Goal: Complete application form: Complete application form

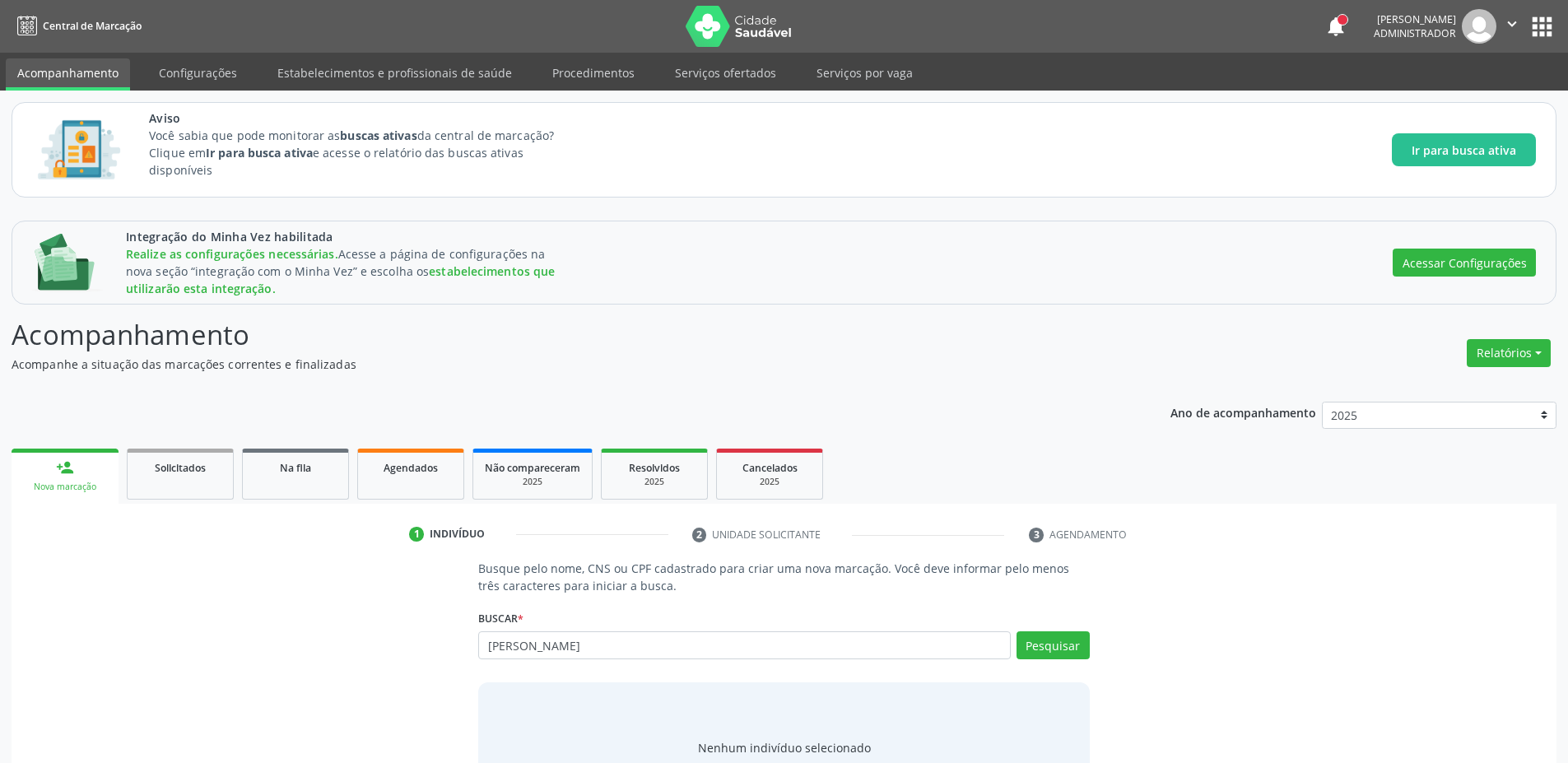
type input "[PERSON_NAME]"
click at [741, 757] on button "Cadastrar novo indivíduo" at bounding box center [778, 763] width 158 height 28
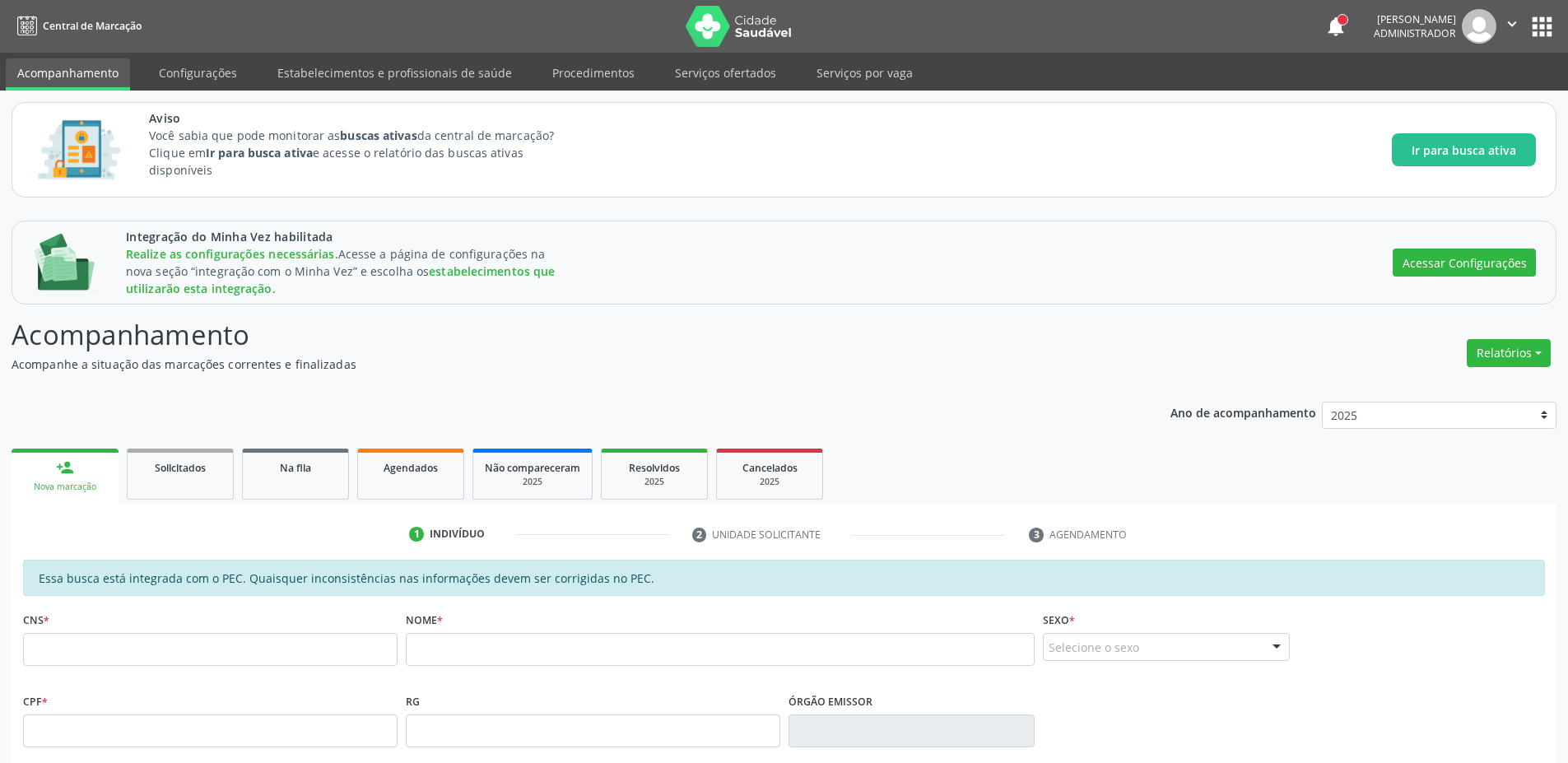
scroll to position [379, 0]
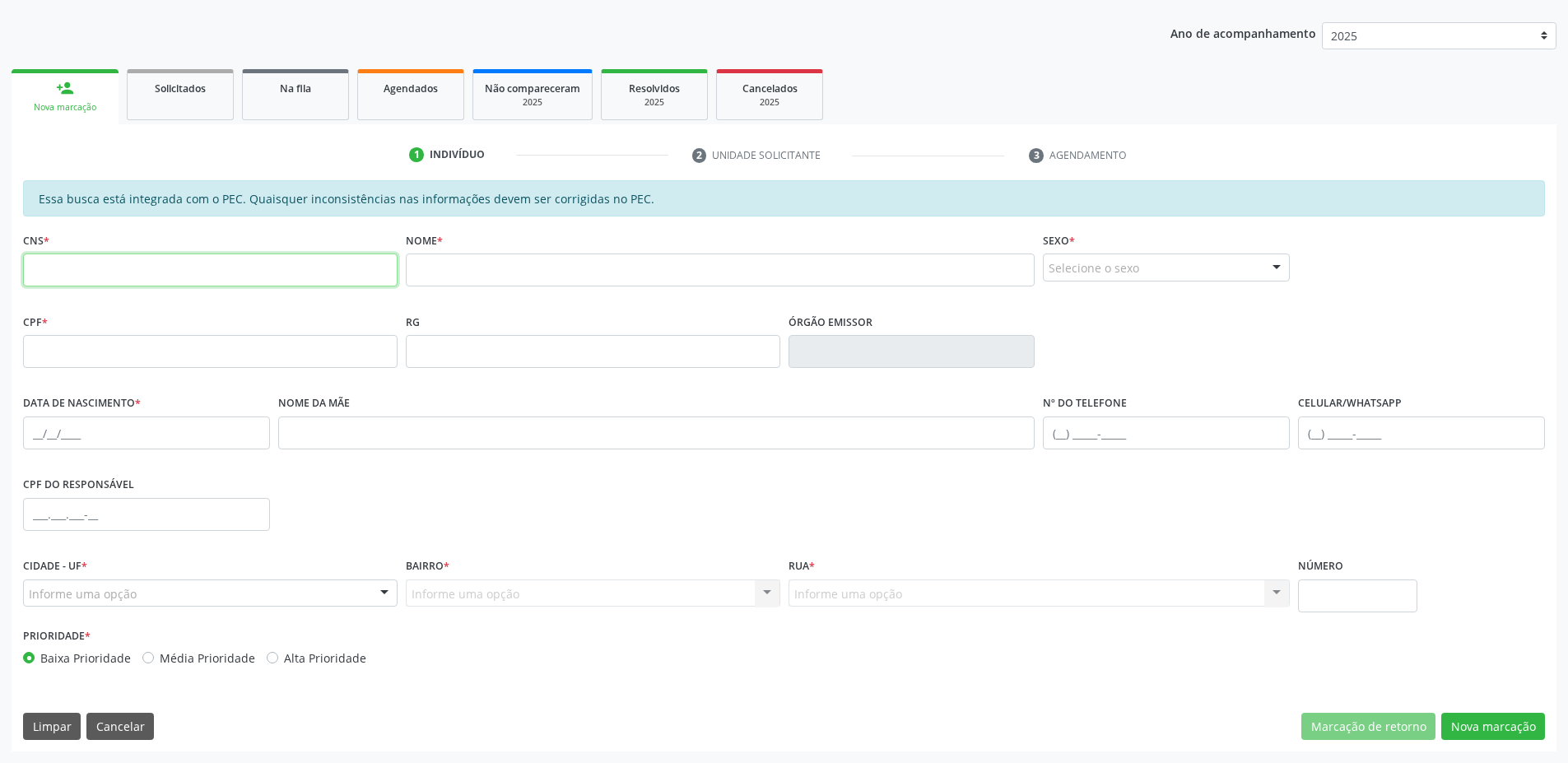
click at [137, 268] on input "text" at bounding box center [210, 270] width 374 height 32
type input "162 1438 2245 0001"
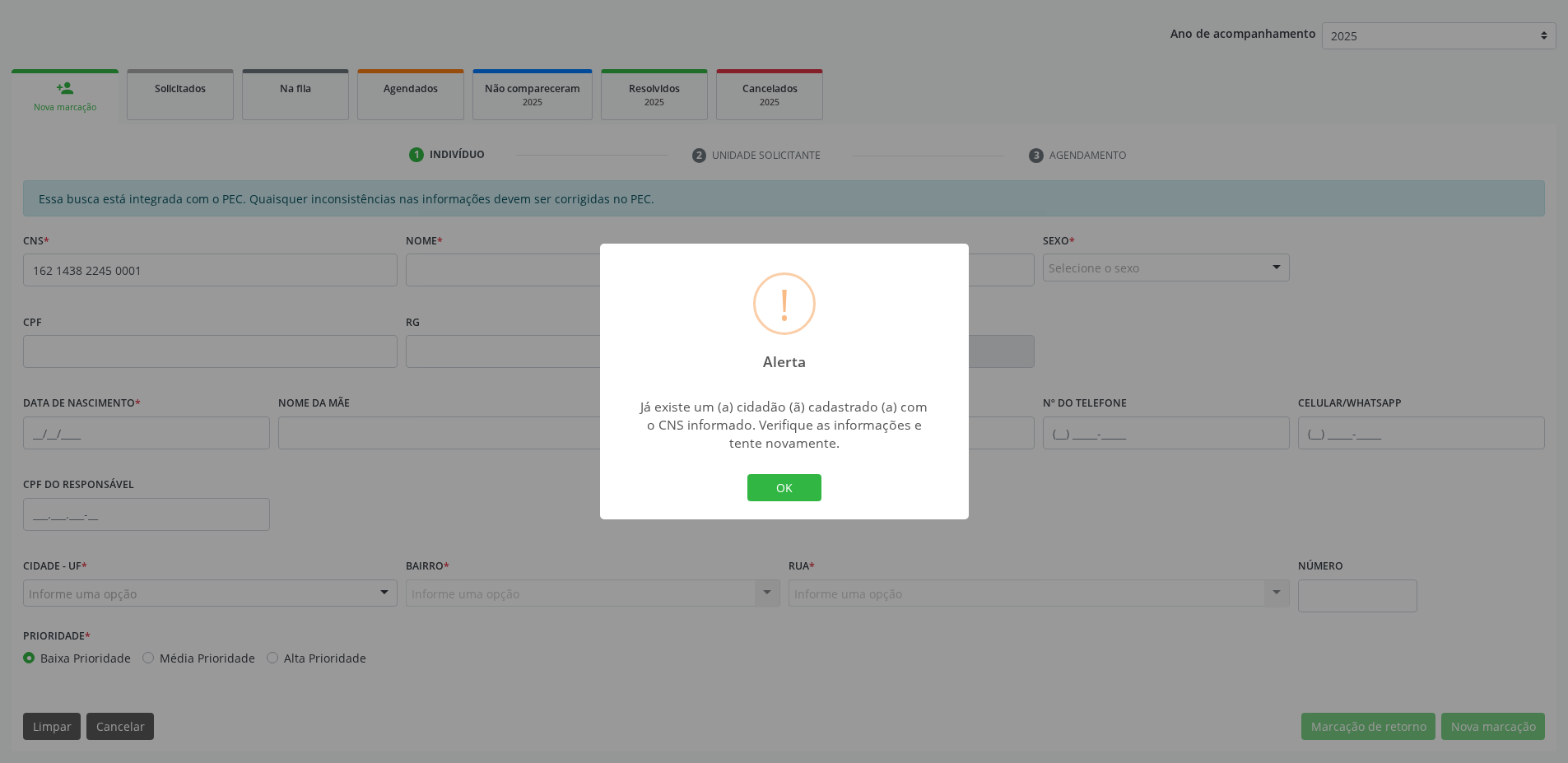
click at [784, 471] on div "OK Cancel" at bounding box center [784, 487] width 82 height 34
click at [776, 492] on button "OK" at bounding box center [784, 488] width 74 height 28
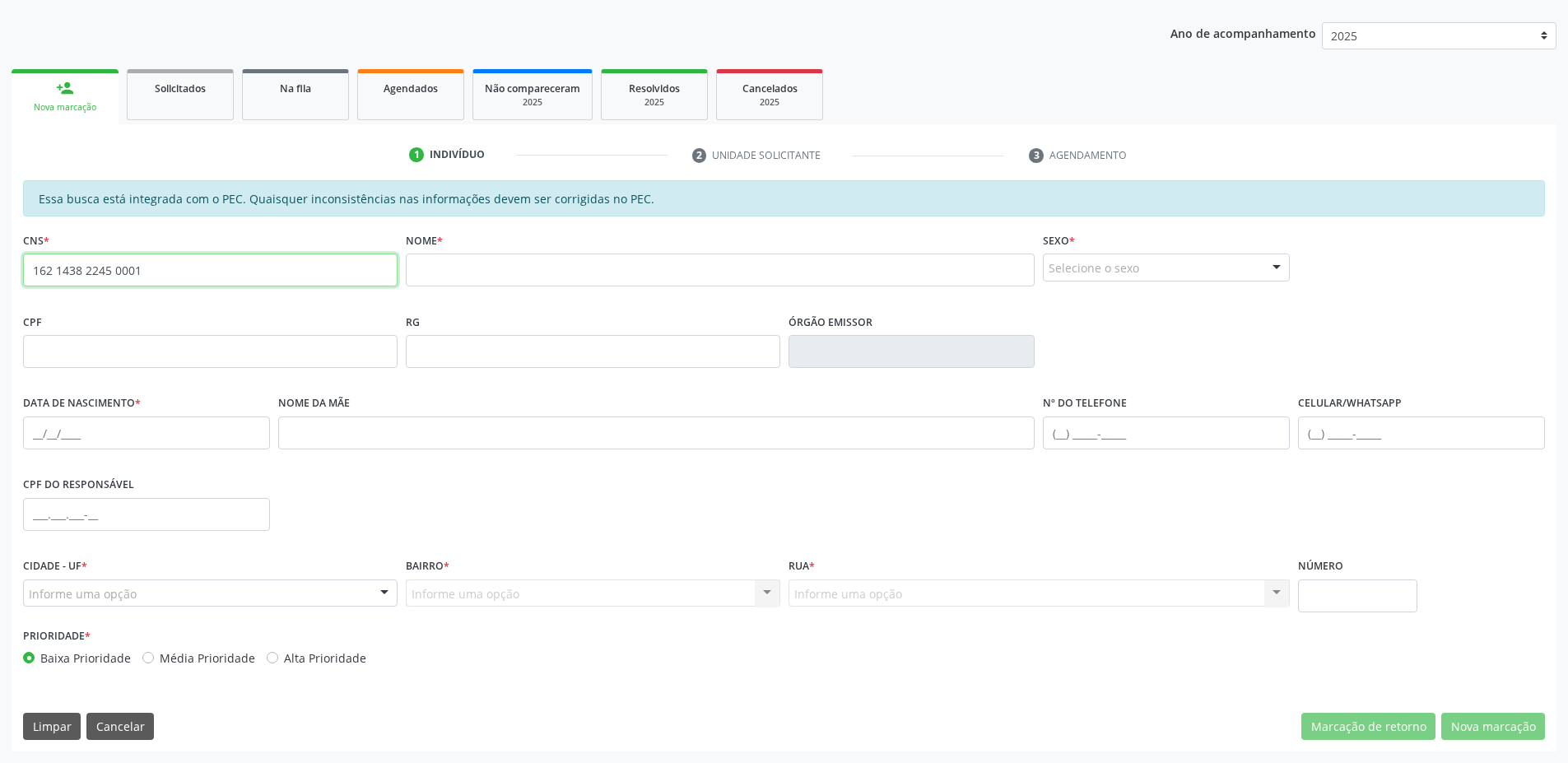
drag, startPoint x: 163, startPoint y: 270, endPoint x: 0, endPoint y: 270, distance: 163.0
click at [0, 270] on div "Integração do Minha Vez habilitada Realize as configurações necessárias. Acesse…" at bounding box center [784, 296] width 1568 height 933
click at [98, 271] on input "text" at bounding box center [210, 270] width 374 height 32
type input "129 5331 1224 0006"
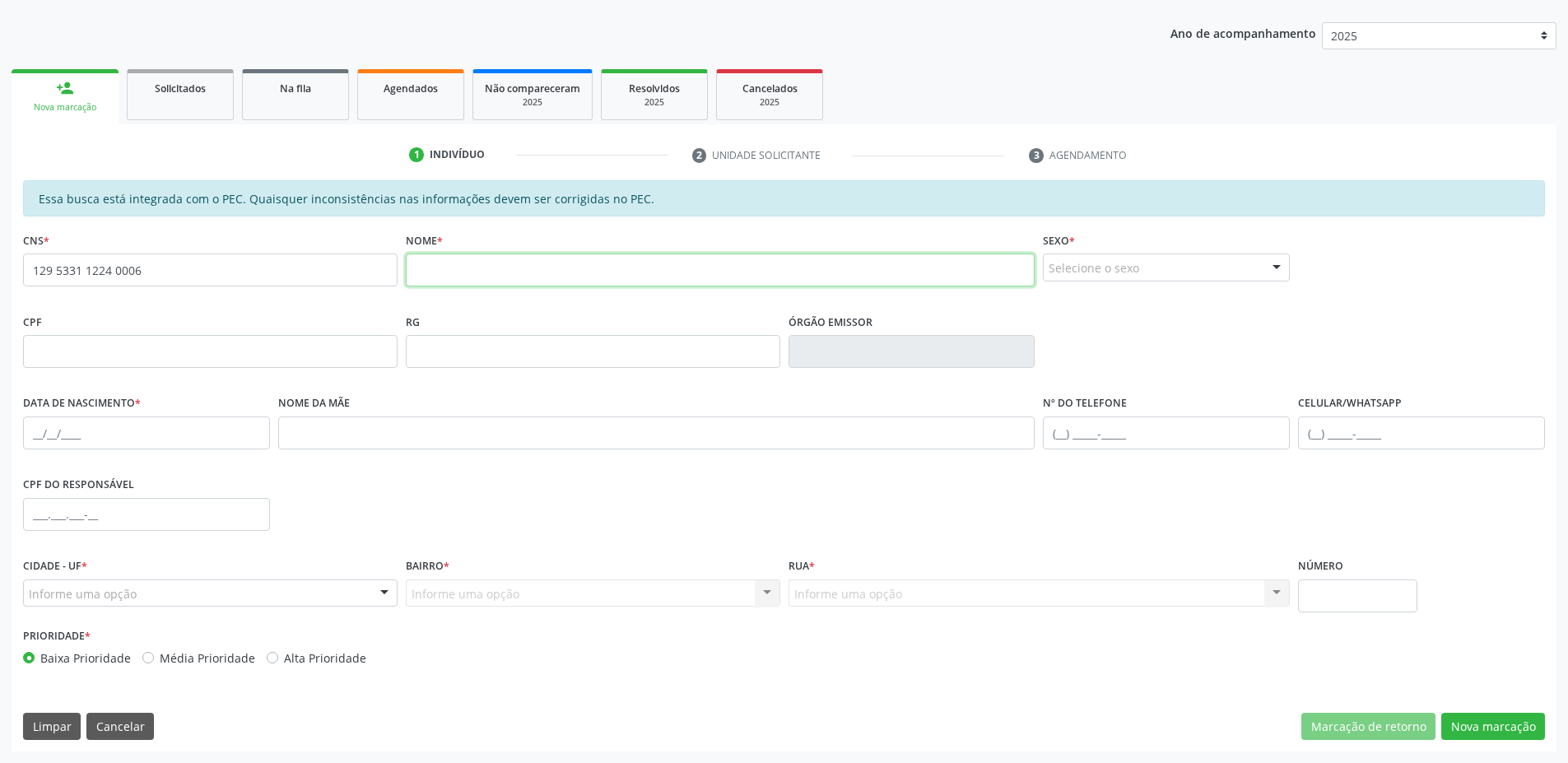
click at [598, 266] on input "text" at bounding box center [720, 270] width 630 height 32
type input "tetstde"
click at [1095, 273] on div "Selecione o sexo" at bounding box center [1166, 268] width 247 height 28
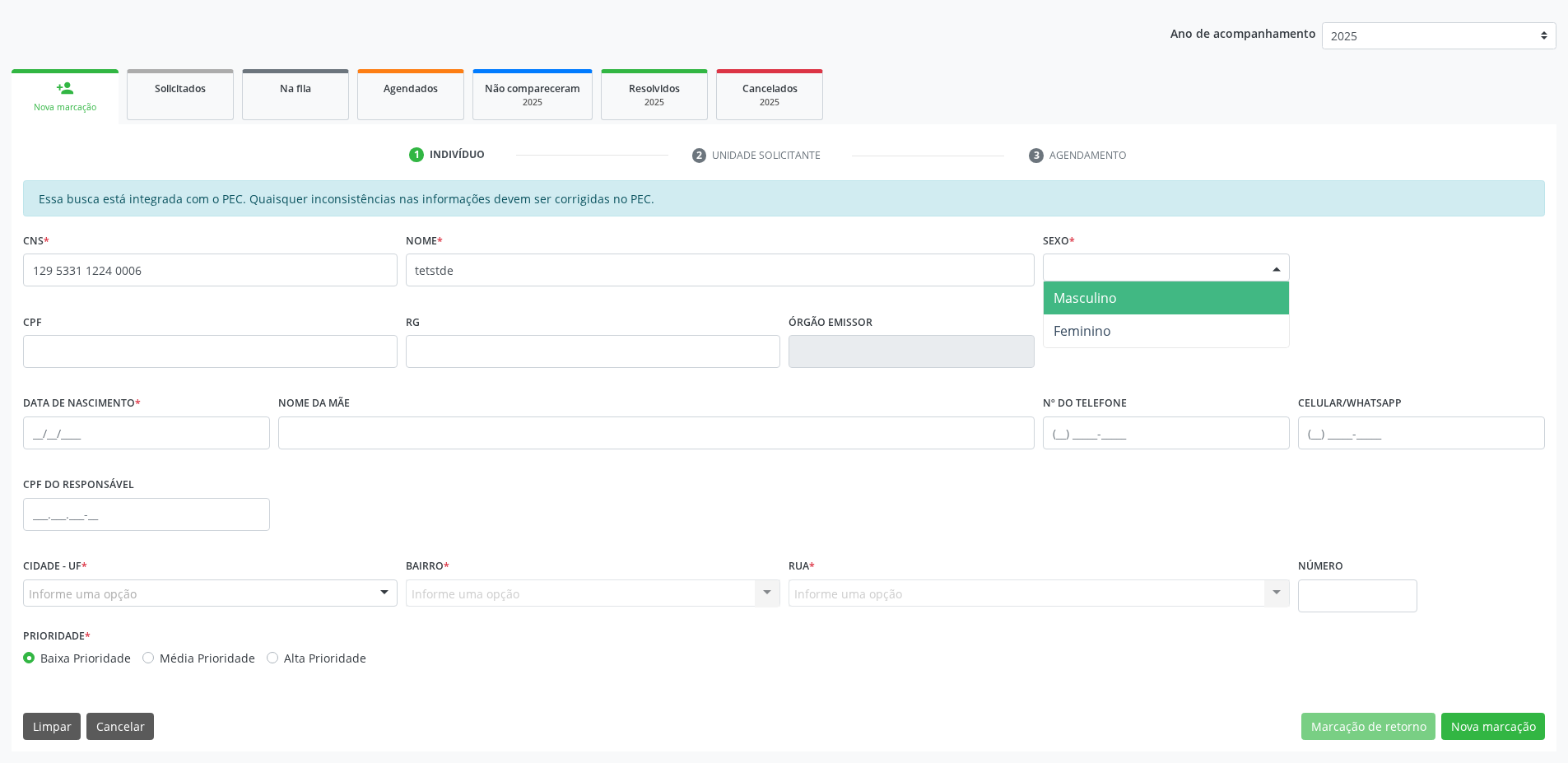
click at [1065, 304] on span "Masculino" at bounding box center [1085, 298] width 63 height 18
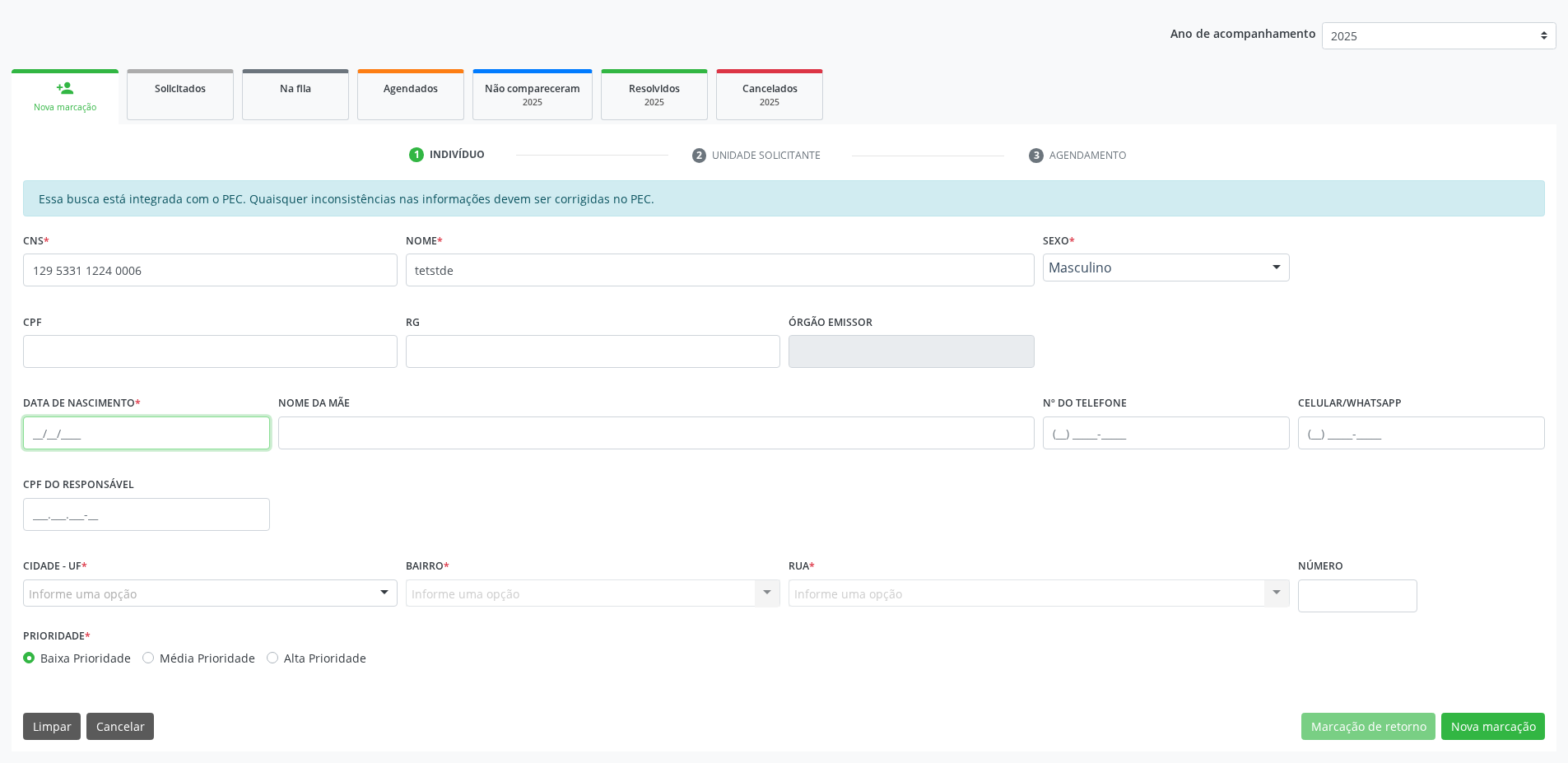
click at [177, 424] on input "text" at bounding box center [146, 432] width 247 height 32
type input "[DATE]"
click at [500, 274] on input "tetstde" at bounding box center [720, 270] width 630 height 32
type input "tetstde ce teste"
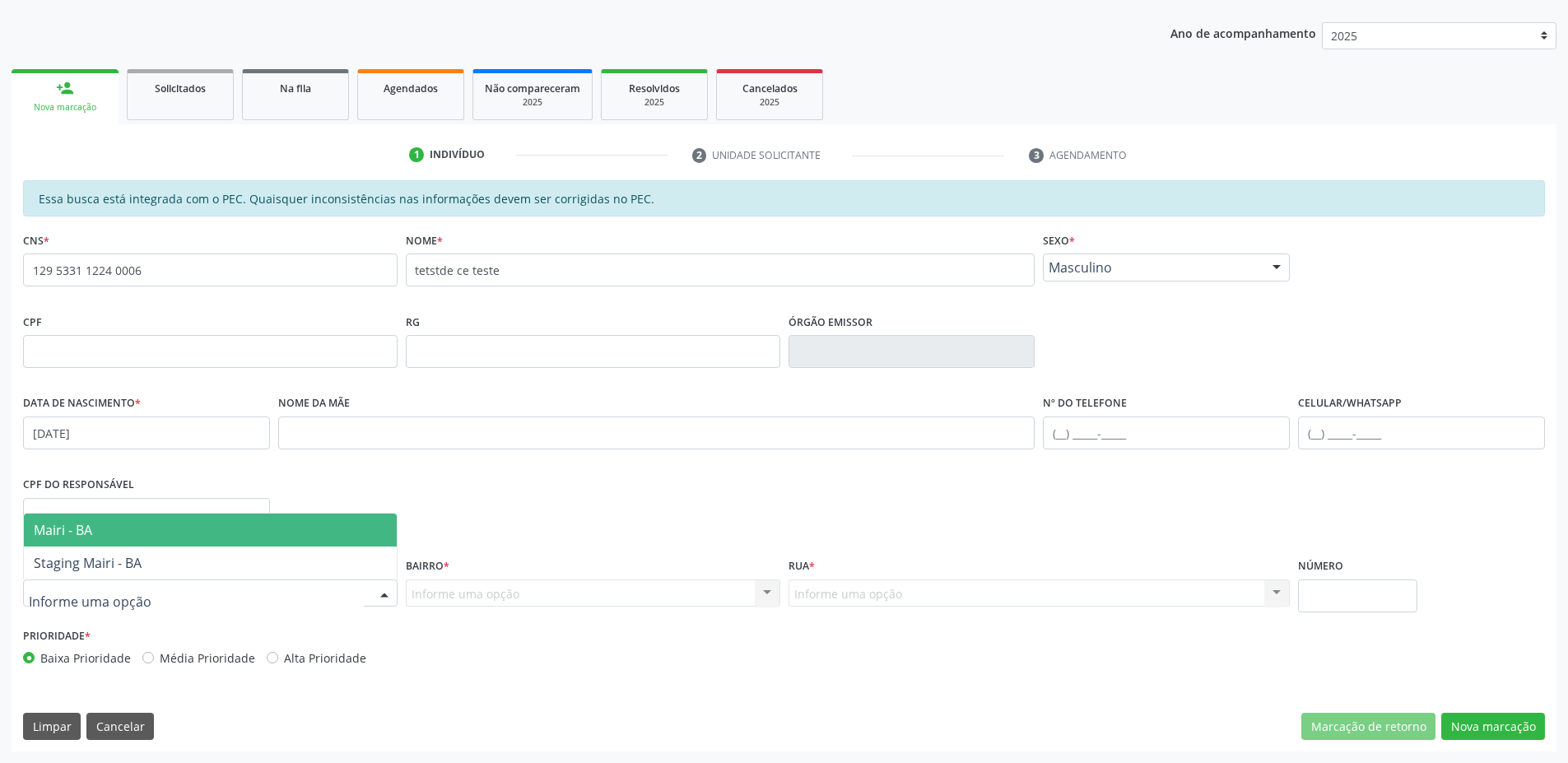
click at [227, 590] on div at bounding box center [210, 594] width 374 height 28
click at [82, 539] on span "Mairi - BA" at bounding box center [210, 529] width 373 height 32
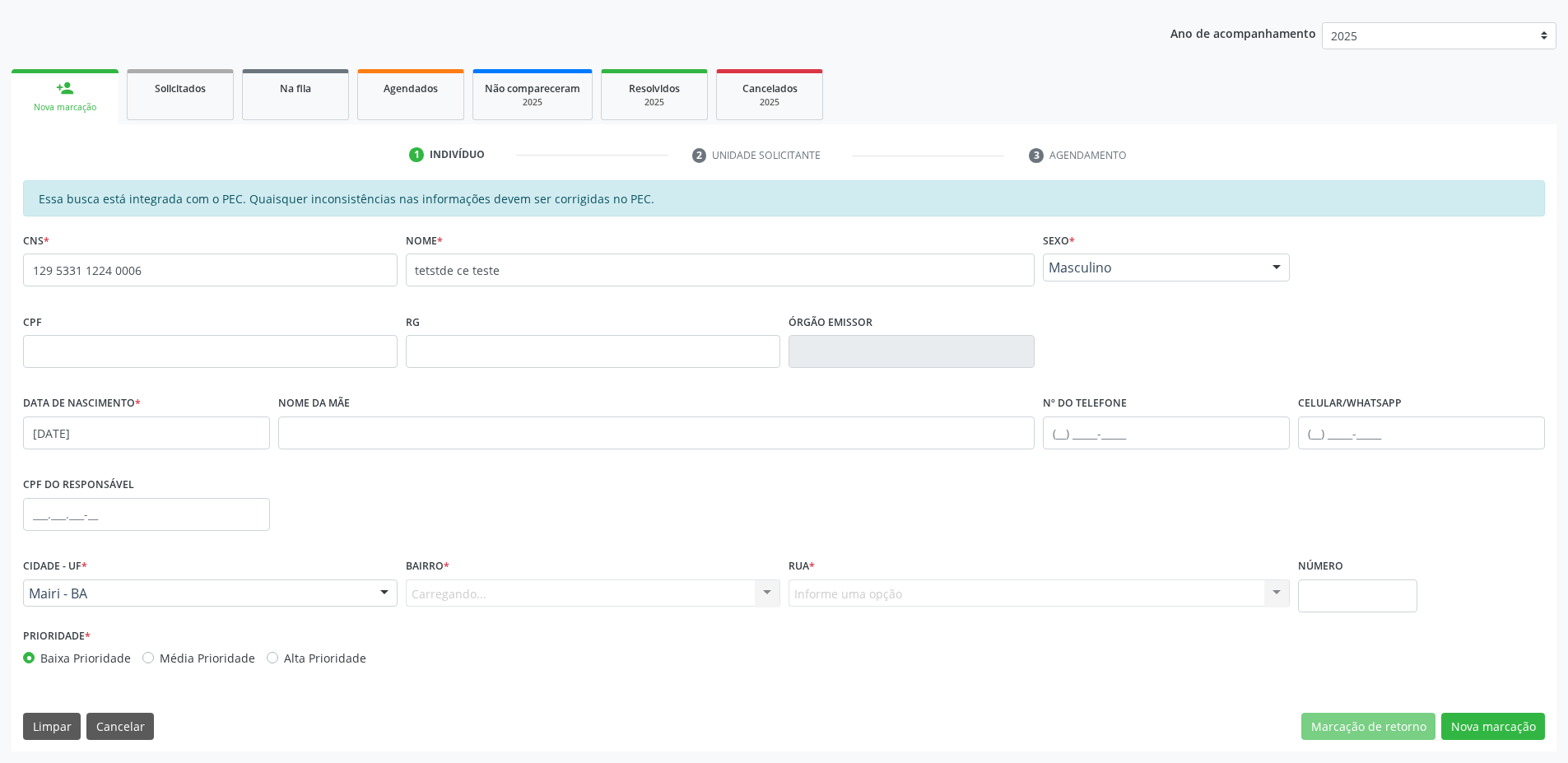
drag, startPoint x: 489, startPoint y: 617, endPoint x: 481, endPoint y: 610, distance: 10.6
click at [481, 610] on div "Bairro * [GEOGRAPHIC_DATA]... Nenhum resultado encontrado para: " " Nenhuma opç…" at bounding box center [593, 589] width 383 height 70
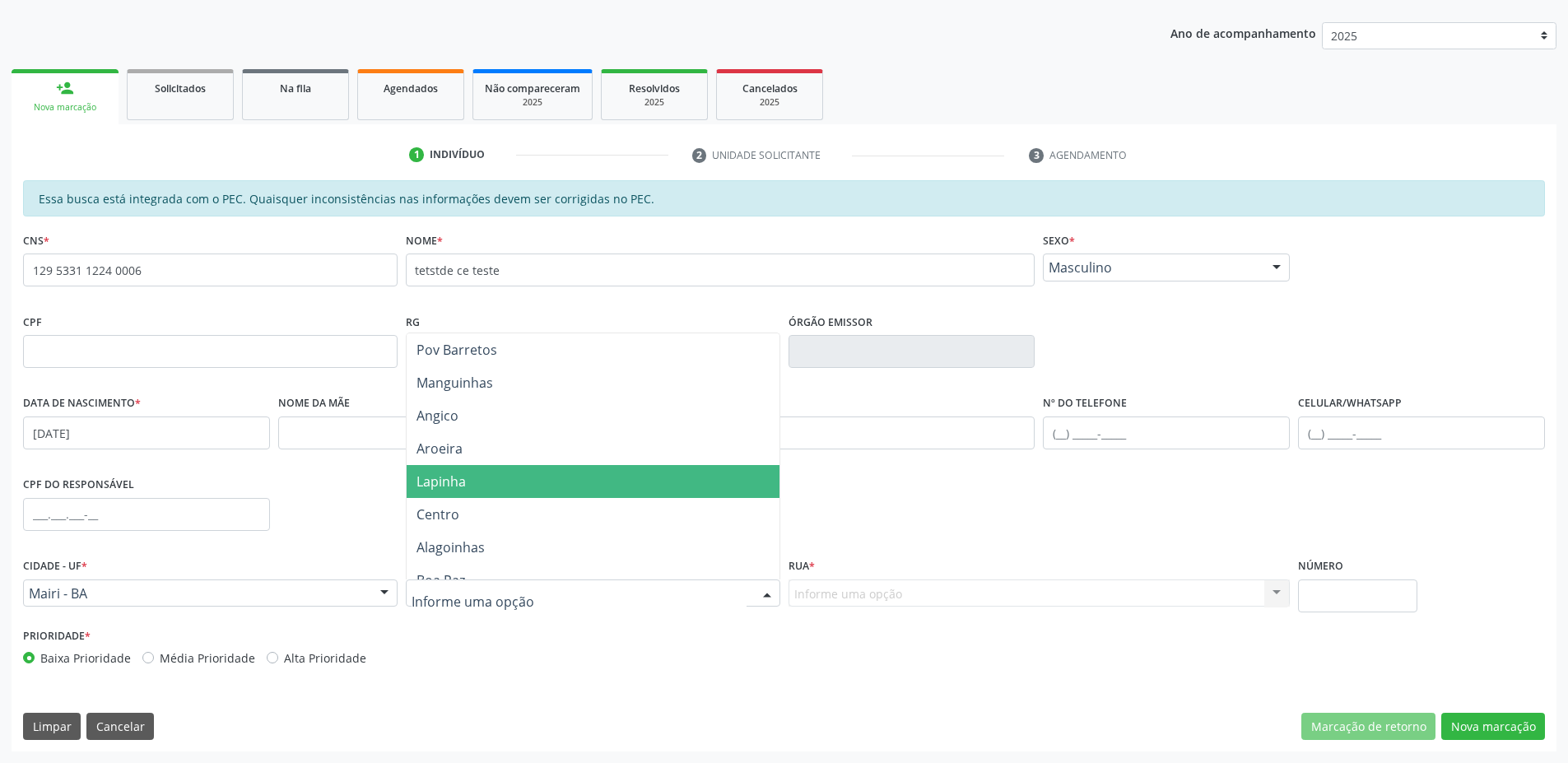
click at [459, 464] on span "Lapinha" at bounding box center [593, 480] width 373 height 32
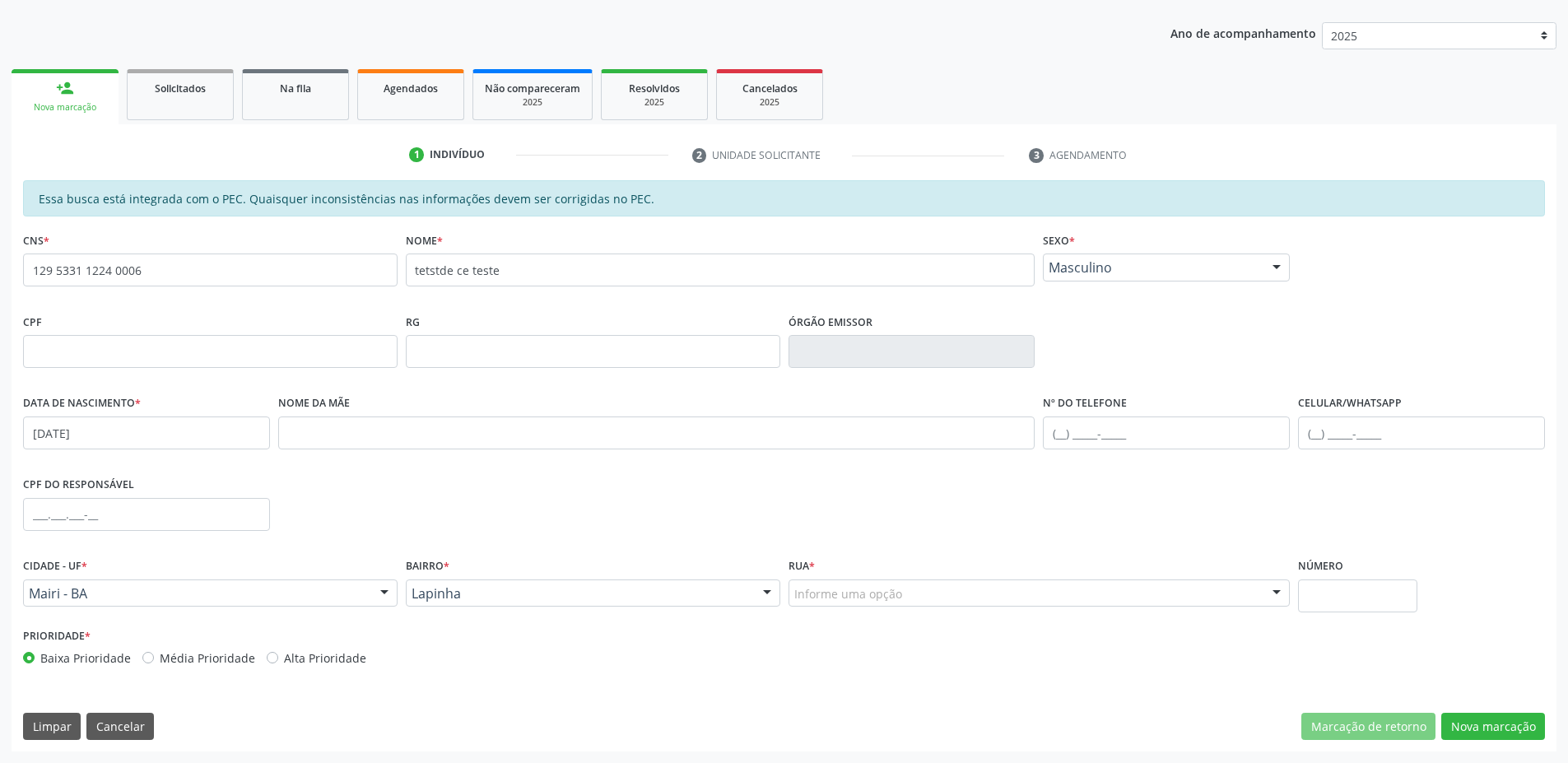
click at [896, 608] on div "Rua * Informe uma opção Davino Lisboa [PERSON_NAME] 02 [PERSON_NAME] 01 Trav. D…" at bounding box center [1039, 589] width 510 height 70
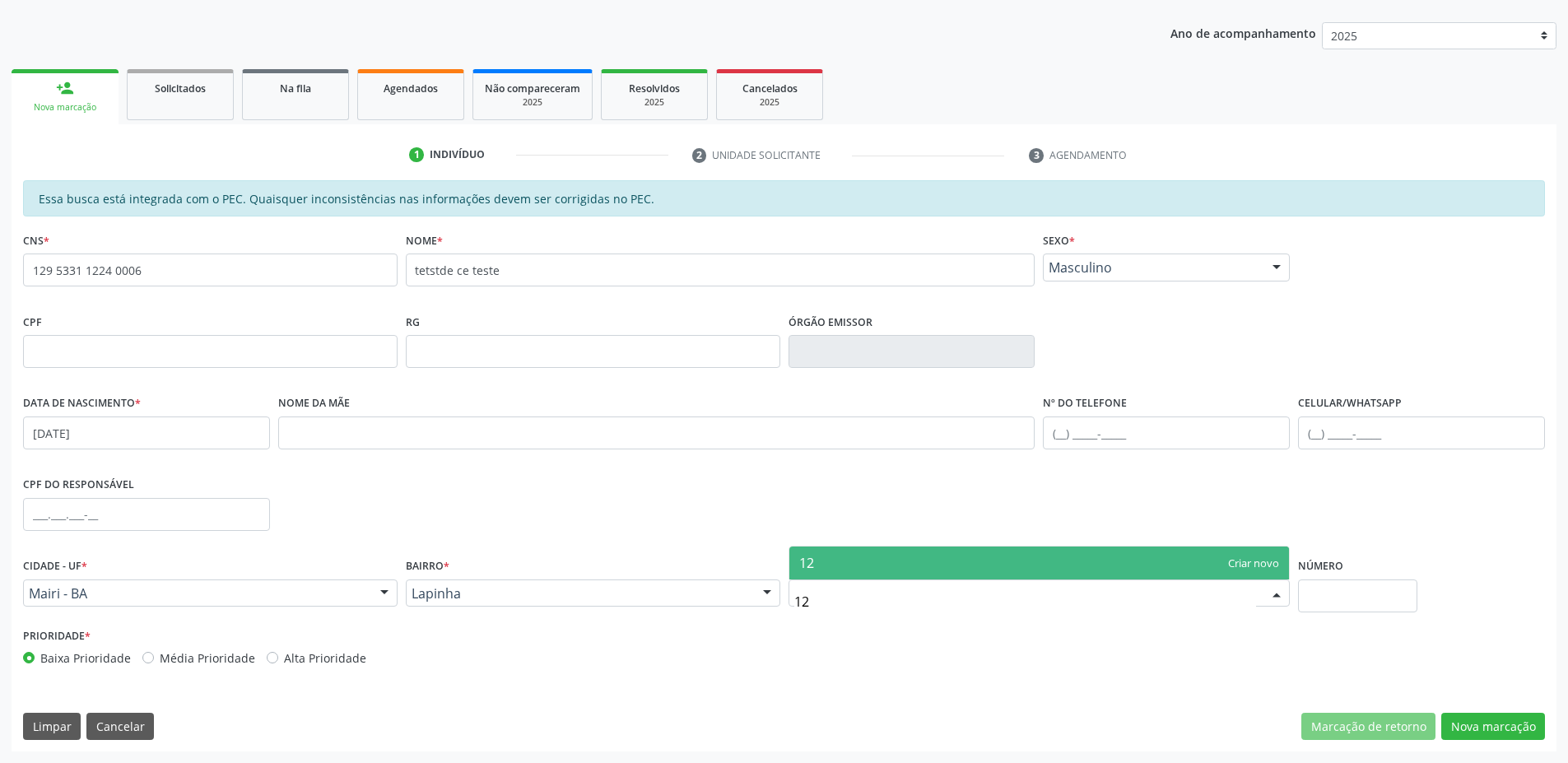
type input "12"
click at [839, 581] on div at bounding box center [1040, 594] width 502 height 28
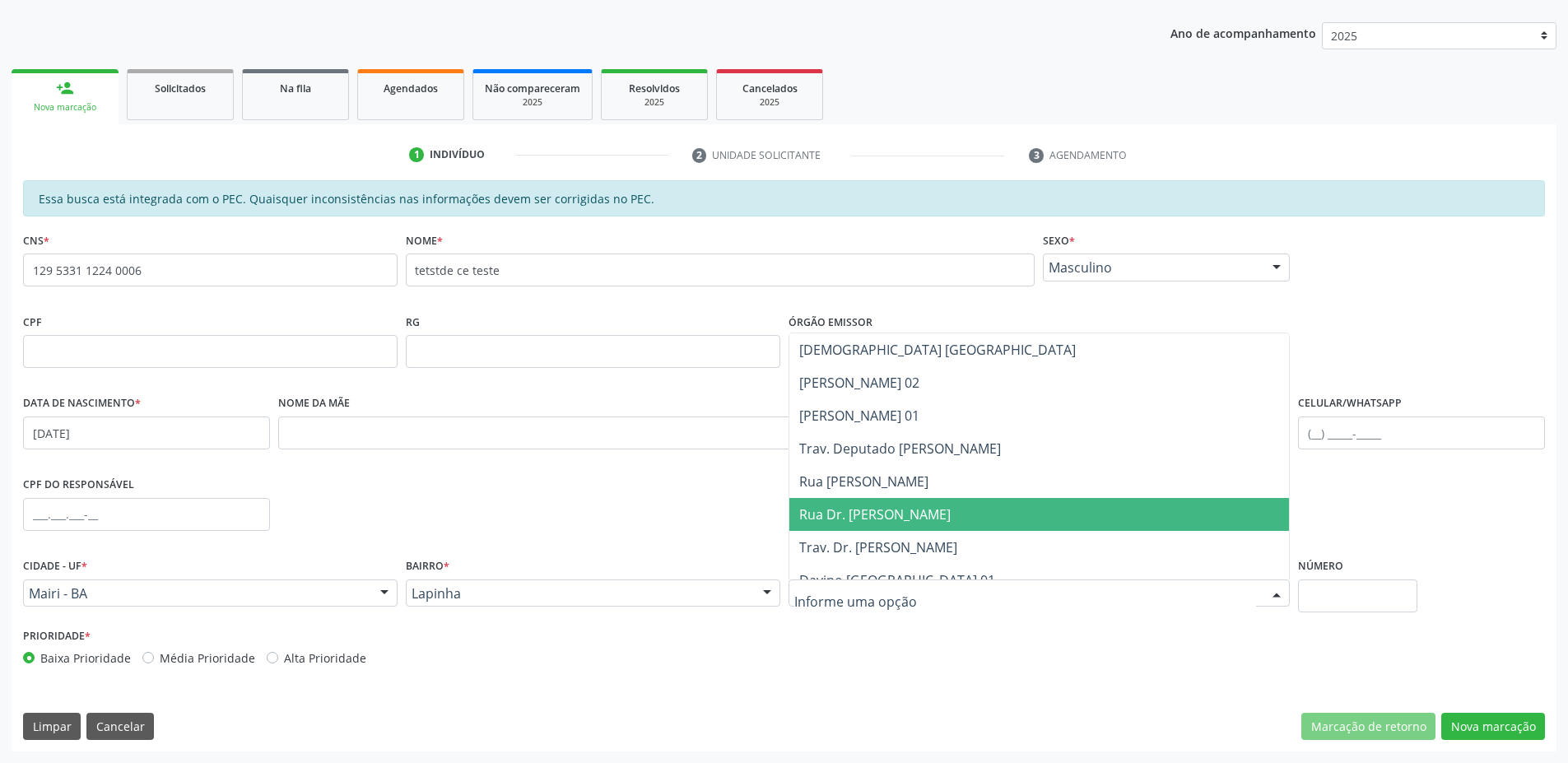
drag, startPoint x: 875, startPoint y: 516, endPoint x: 884, endPoint y: 526, distance: 13.5
click at [875, 516] on span "Rua Dr. [PERSON_NAME]" at bounding box center [875, 514] width 151 height 18
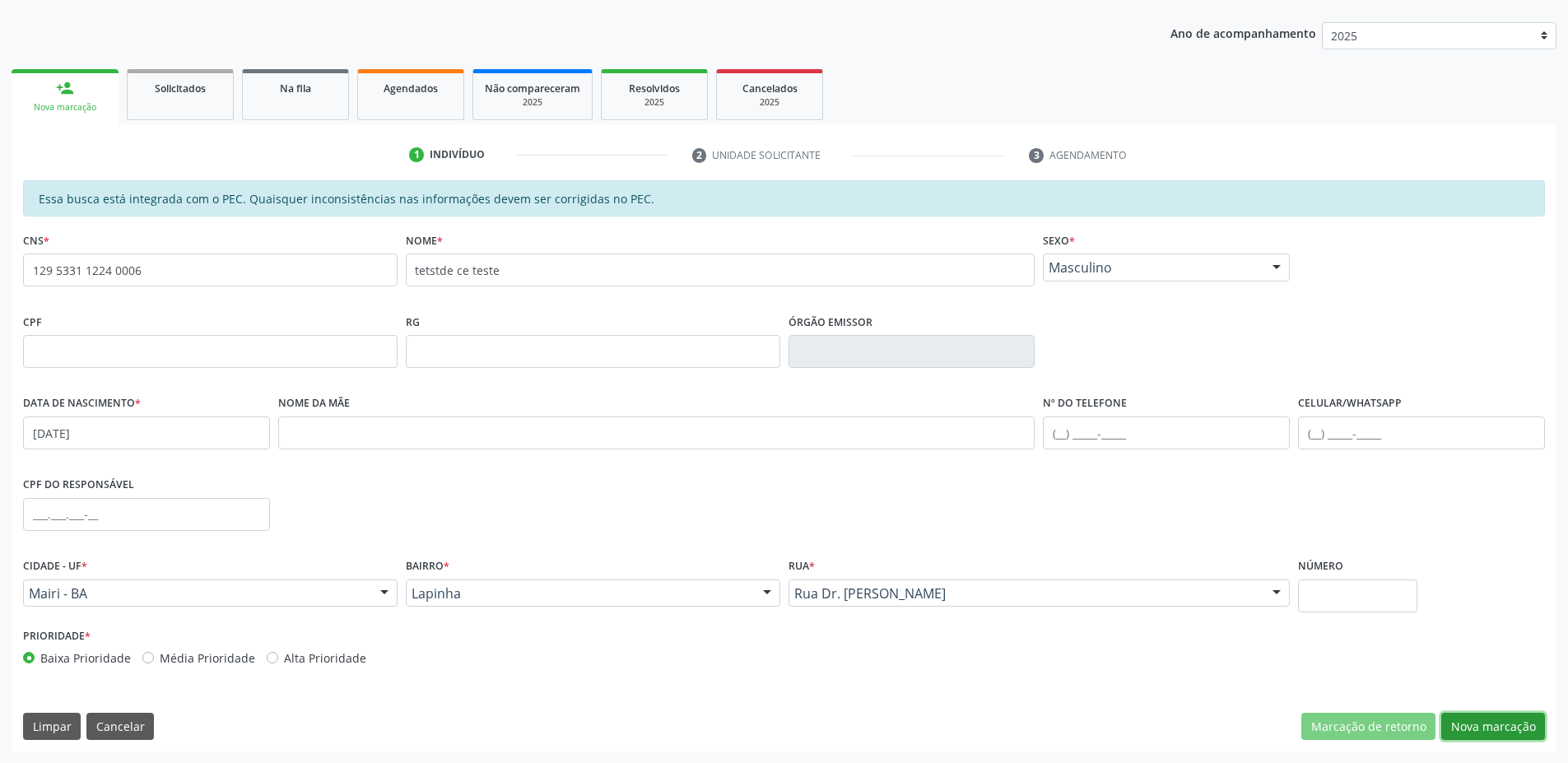
drag, startPoint x: 1465, startPoint y: 735, endPoint x: 1446, endPoint y: 735, distance: 19.0
click at [1464, 737] on button "Nova marcação" at bounding box center [1493, 727] width 104 height 28
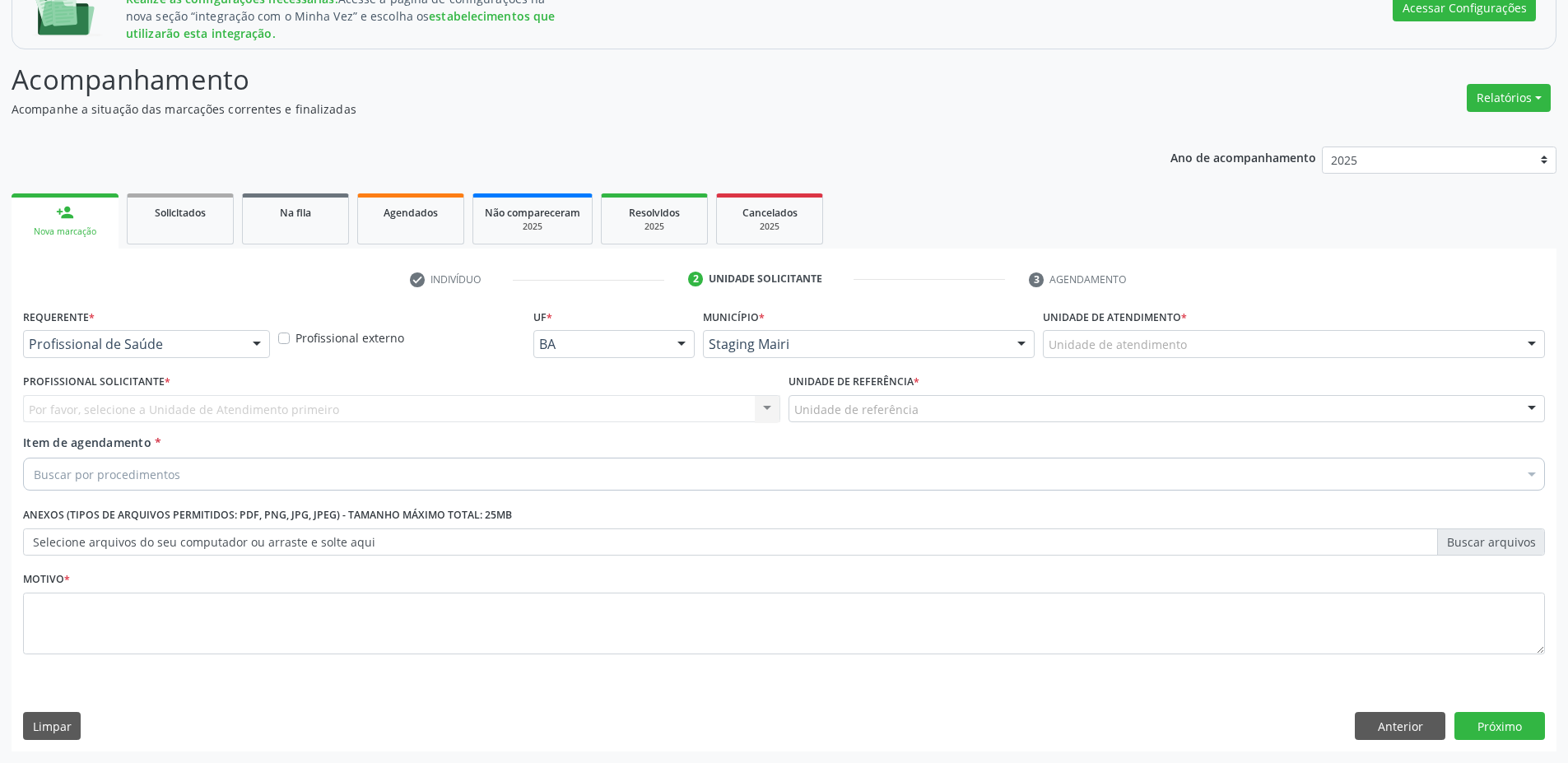
scroll to position [255, 0]
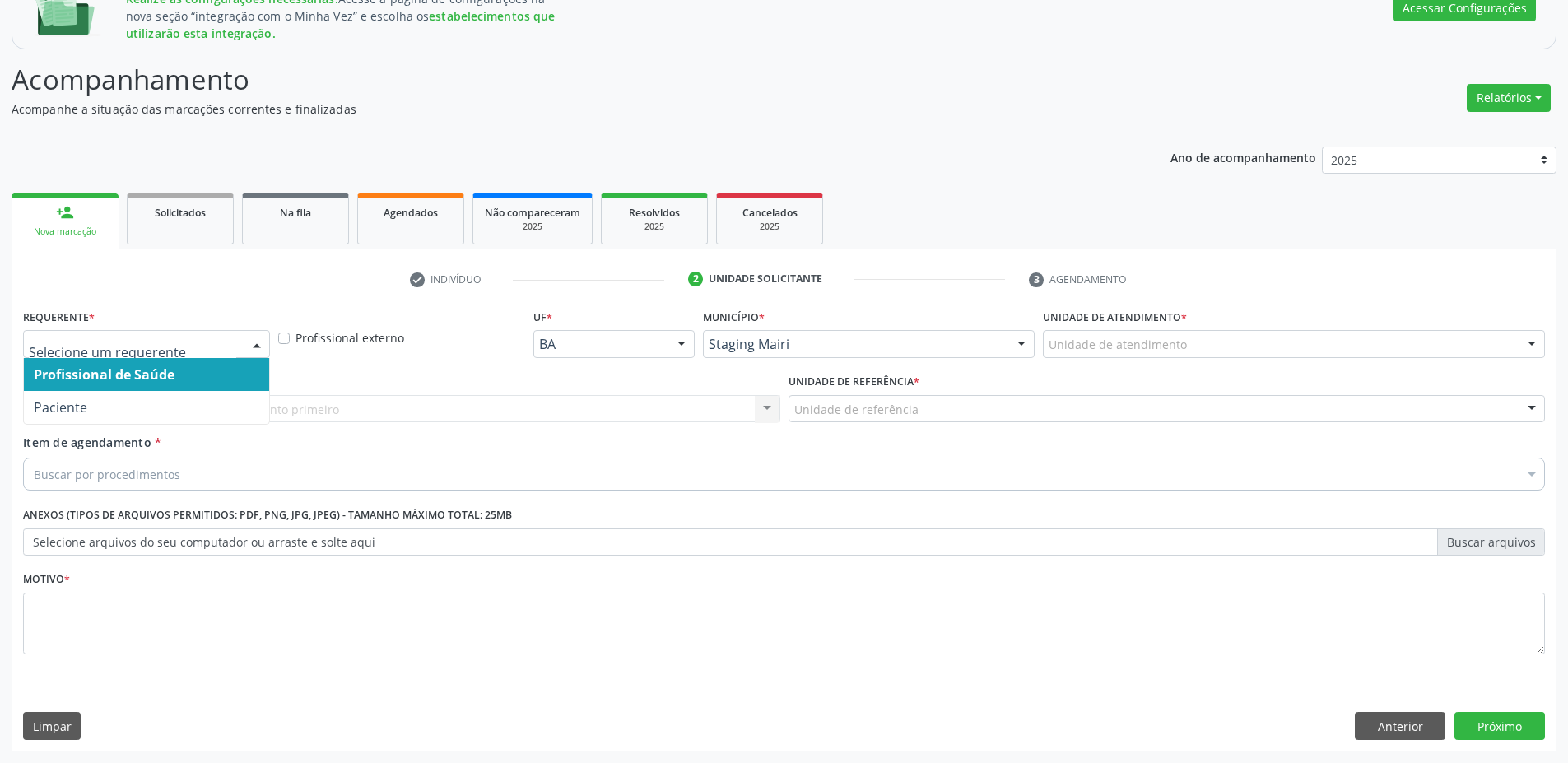
click at [112, 378] on span "Profissional de Saúde" at bounding box center [104, 374] width 141 height 18
